Goal: Transaction & Acquisition: Subscribe to service/newsletter

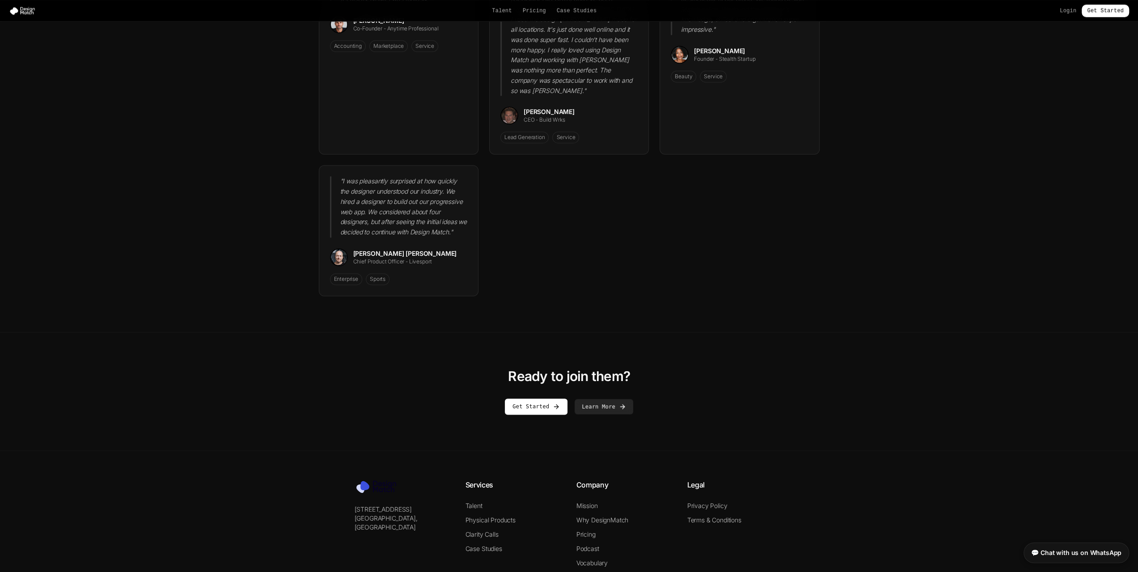
scroll to position [1360, 0]
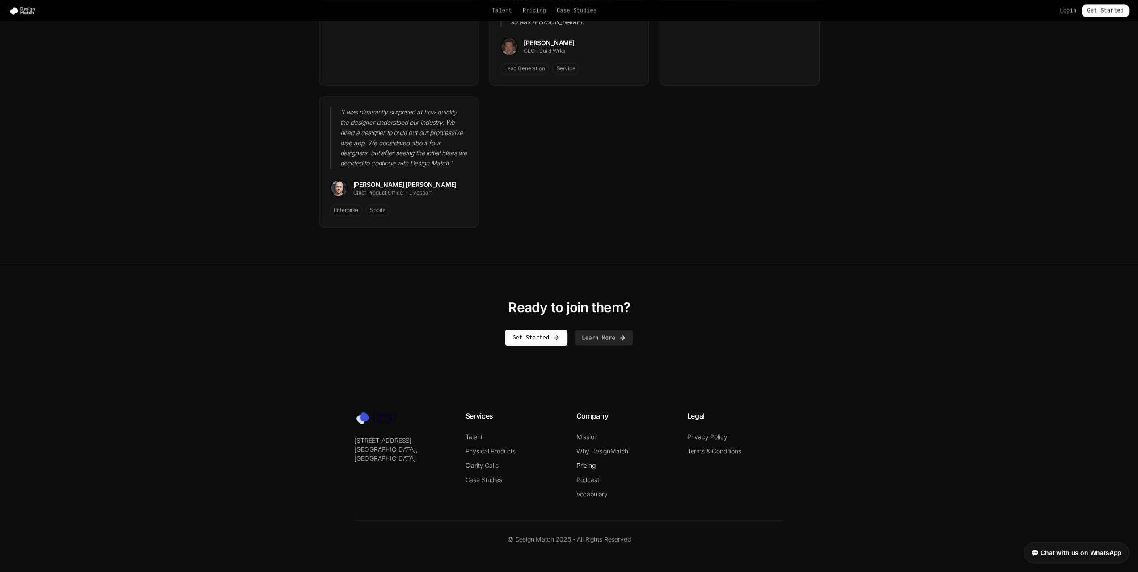
click at [596, 465] on link "Pricing" at bounding box center [585, 465] width 19 height 8
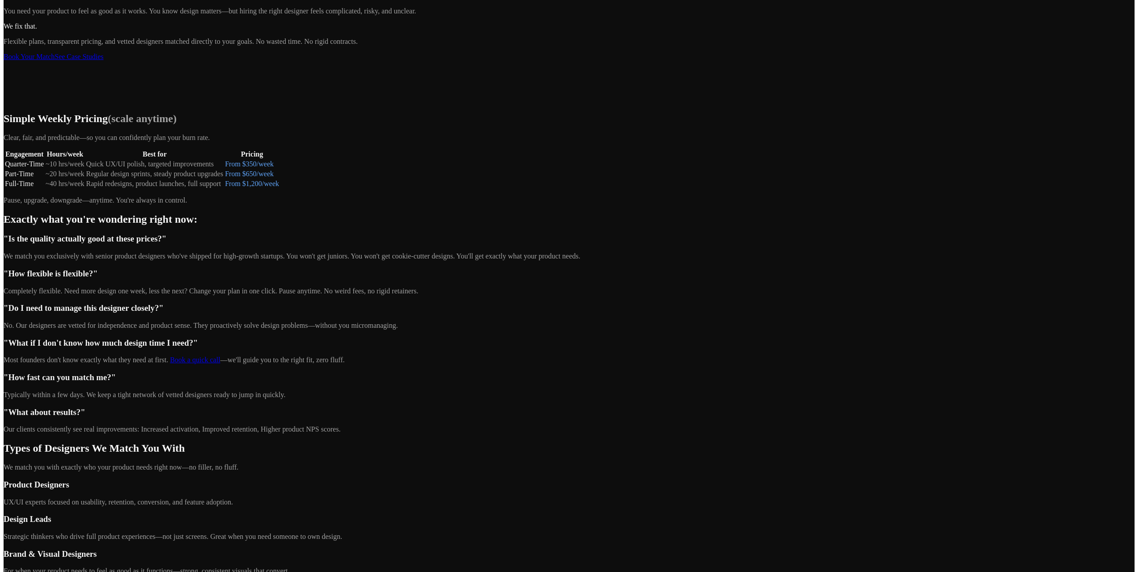
scroll to position [134, 0]
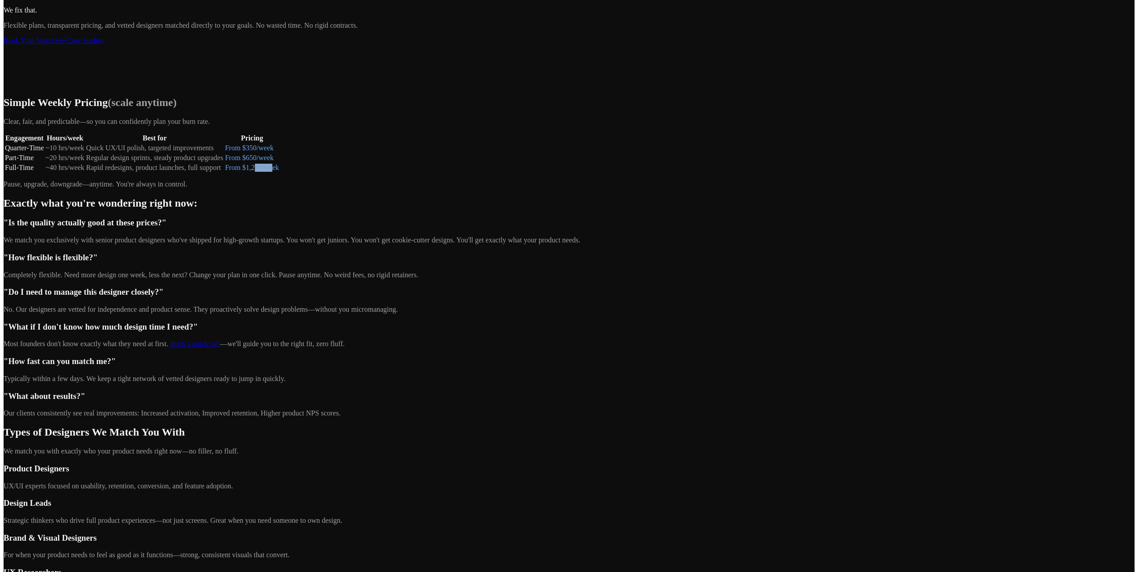
drag, startPoint x: 746, startPoint y: 379, endPoint x: 766, endPoint y: 374, distance: 20.3
click at [280, 172] on td "From $1,200/week" at bounding box center [251, 167] width 55 height 9
click at [814, 188] on div "Simple Weekly Pricing (scale anytime) Clear, fair, and predictable—so you can c…" at bounding box center [569, 143] width 1131 height 92
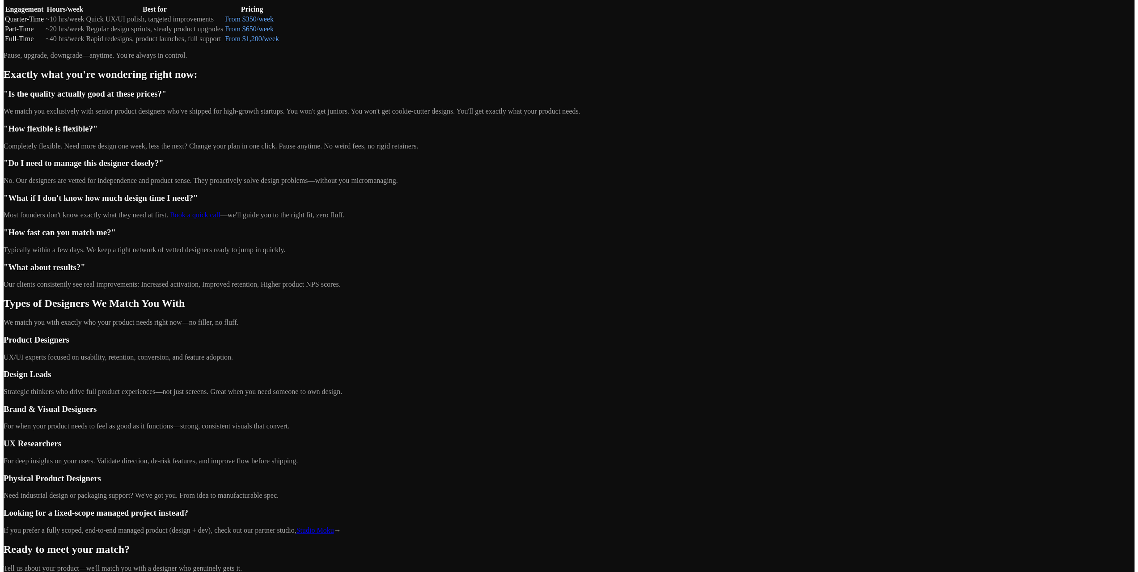
scroll to position [96, 0]
